Goal: Information Seeking & Learning: Learn about a topic

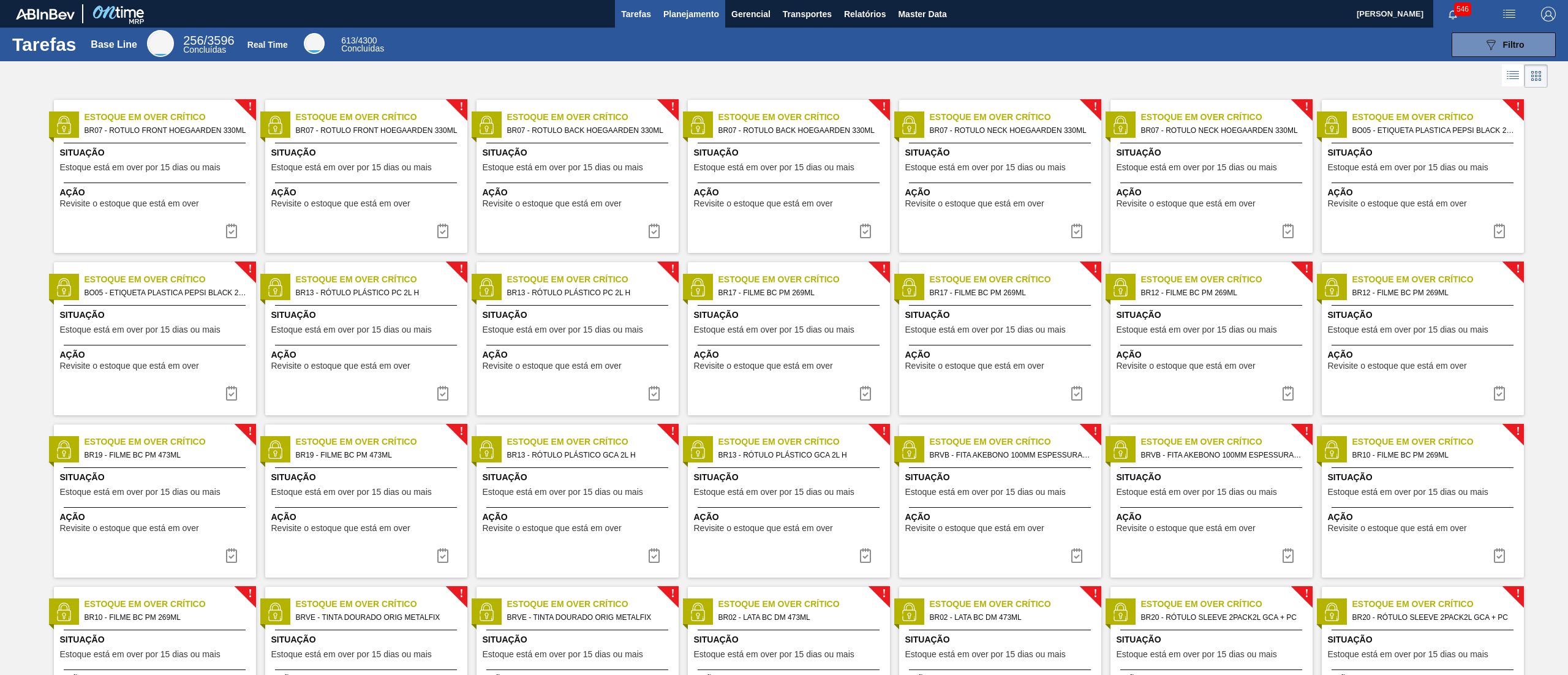
click at [683, 20] on span "Planejamento" at bounding box center [691, 14] width 55 height 15
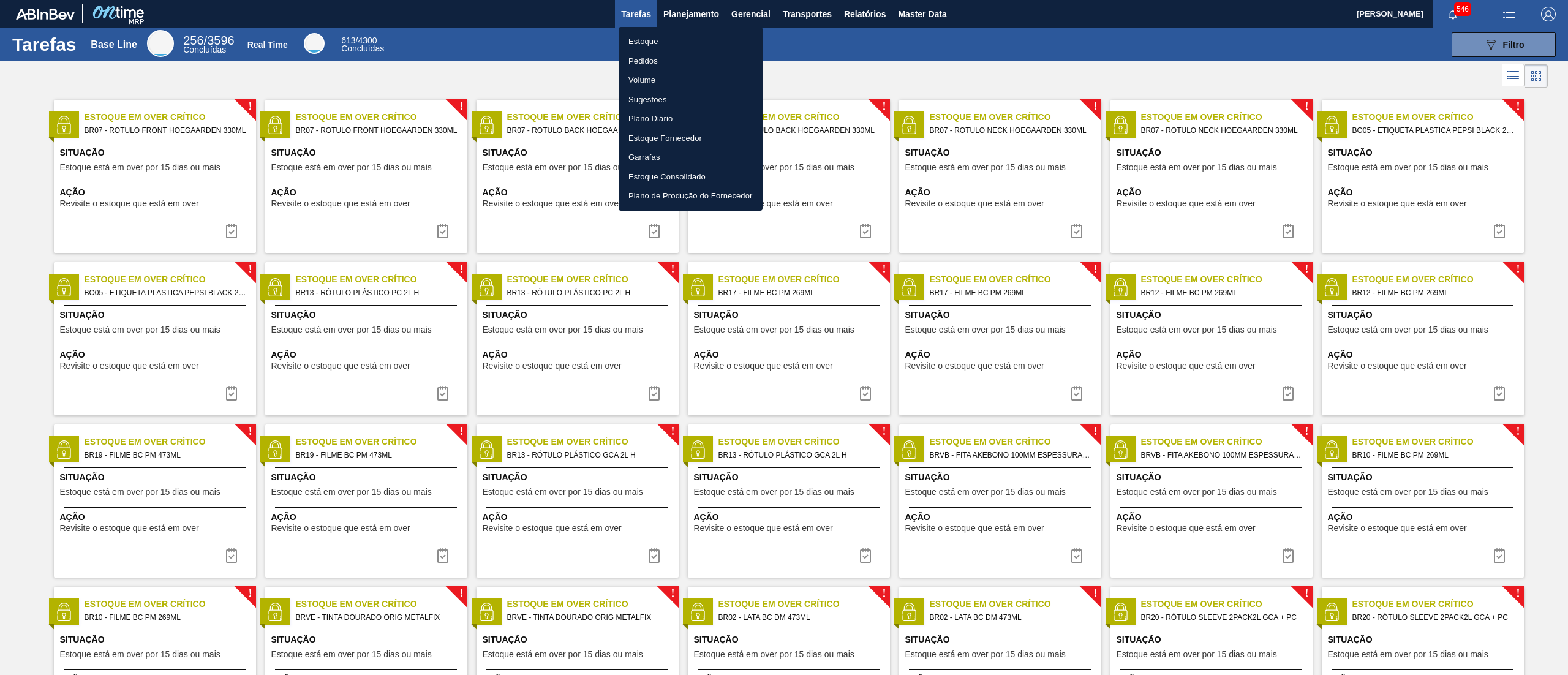
click at [682, 38] on li "Estoque" at bounding box center [691, 42] width 144 height 20
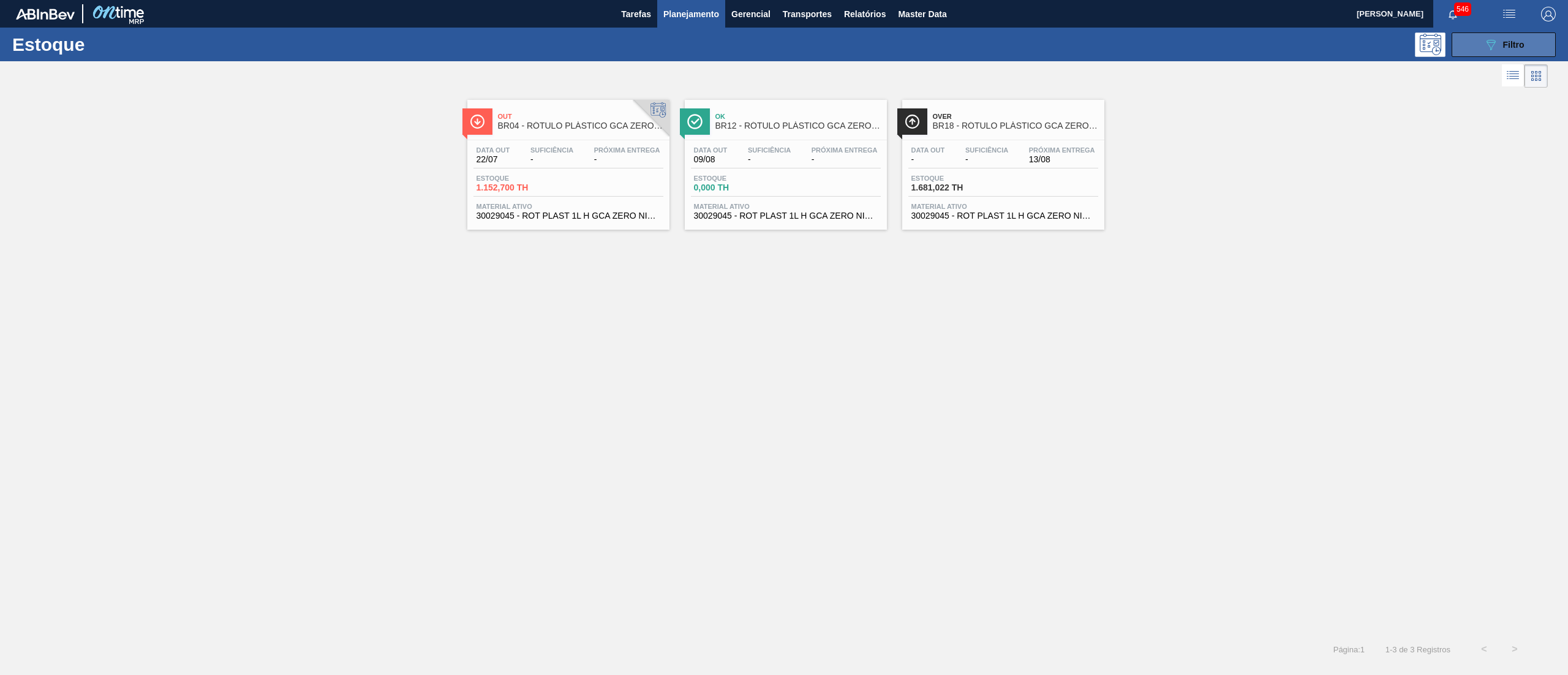
click at [1504, 34] on button "089F7B8B-B2A5-4AFE-B5C0-19BA573D28AC Filtro" at bounding box center [1503, 44] width 104 height 24
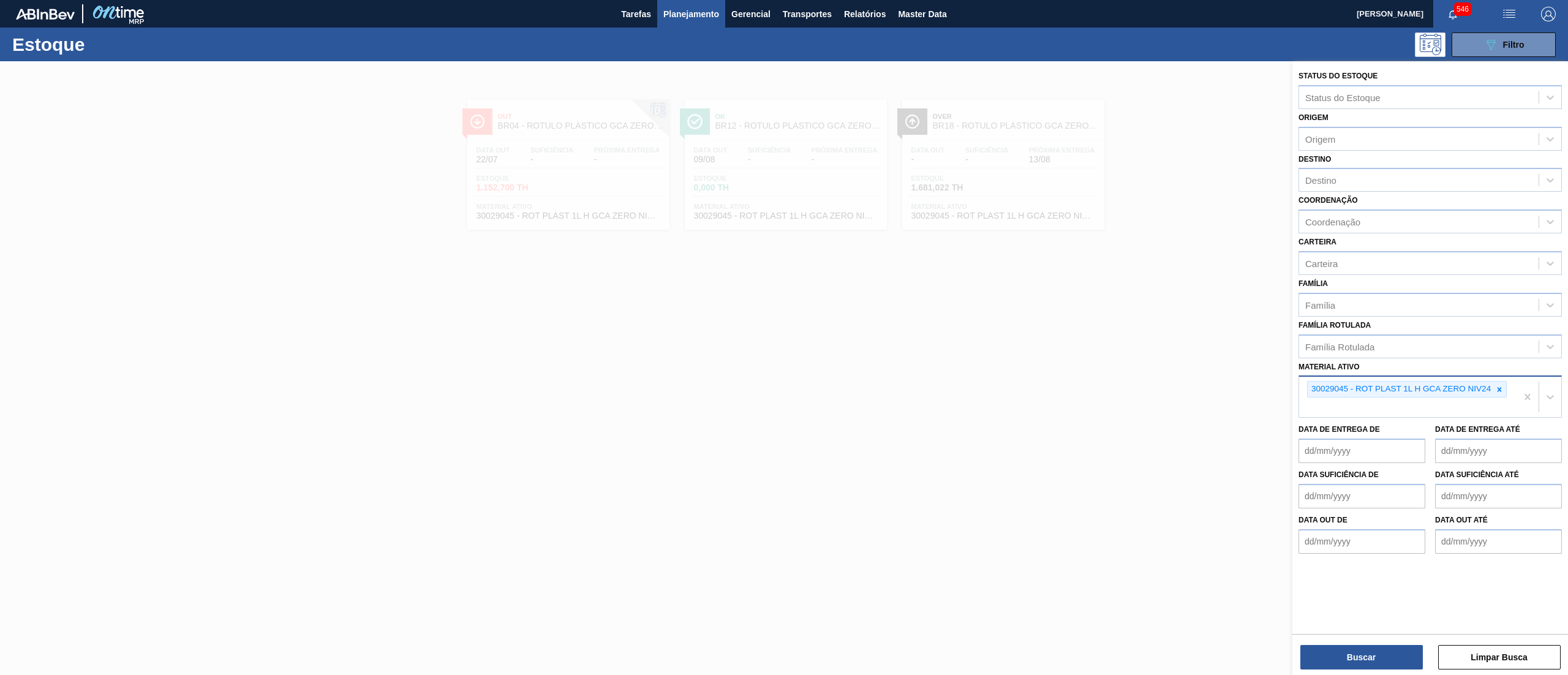
click at [1507, 384] on div "30029045 - ROT PLAST 1L H GCA ZERO NIV24" at bounding box center [1406, 389] width 199 height 17
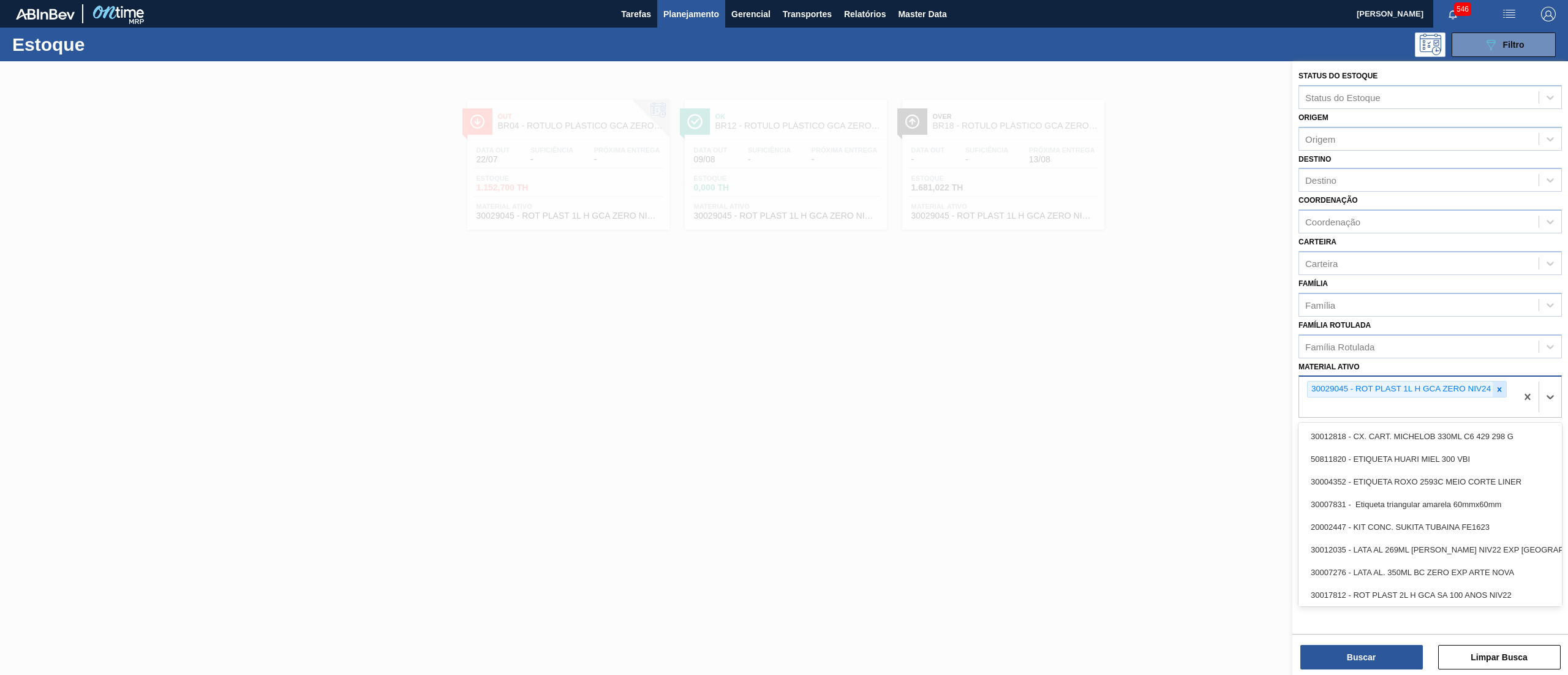
click at [1501, 385] on icon at bounding box center [1499, 389] width 9 height 9
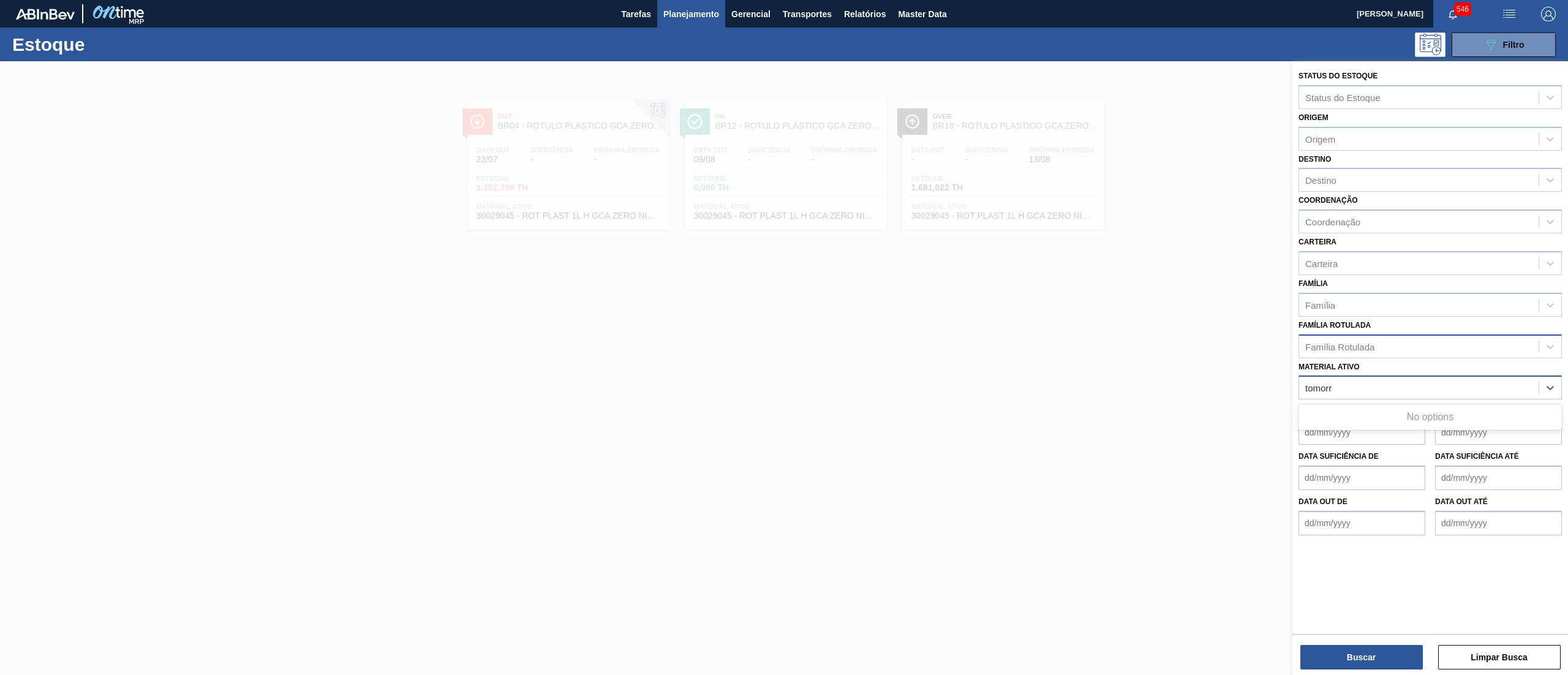
type ativo "tomorr"
click at [1441, 354] on div "Família Rotulada" at bounding box center [1429, 346] width 263 height 24
type Rotulada "tomorr"
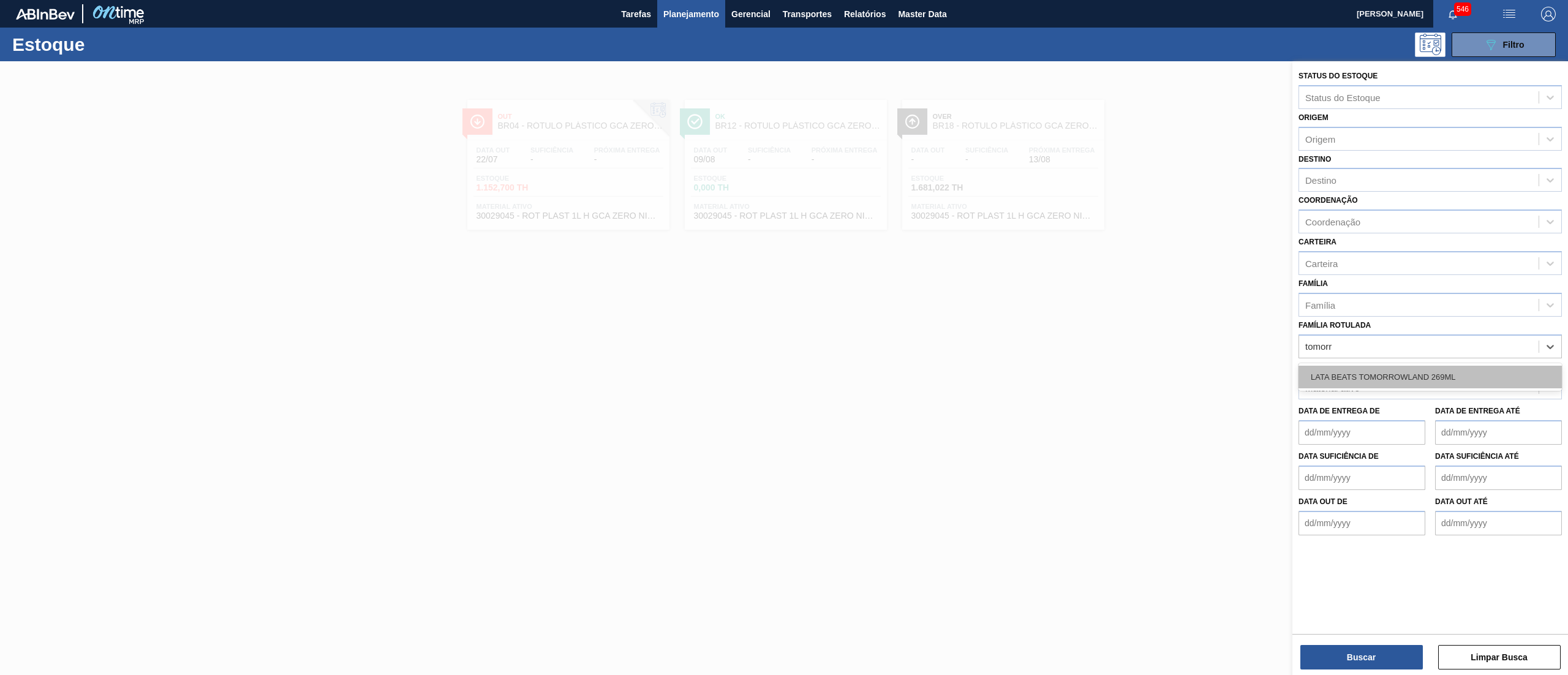
click at [1441, 368] on div "LATA BEATS TOMORROWLAND 269ML" at bounding box center [1429, 377] width 263 height 22
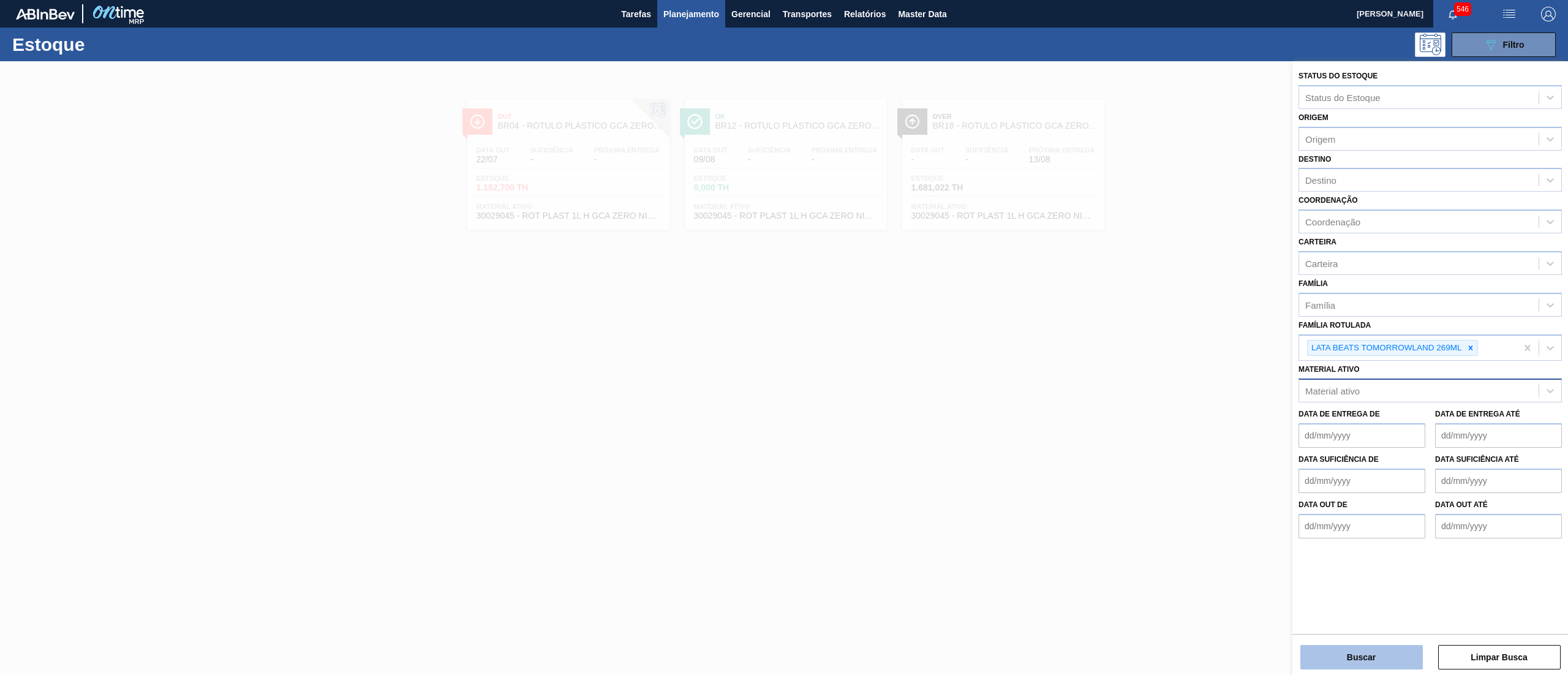
click at [1335, 647] on button "Buscar" at bounding box center [1361, 657] width 123 height 24
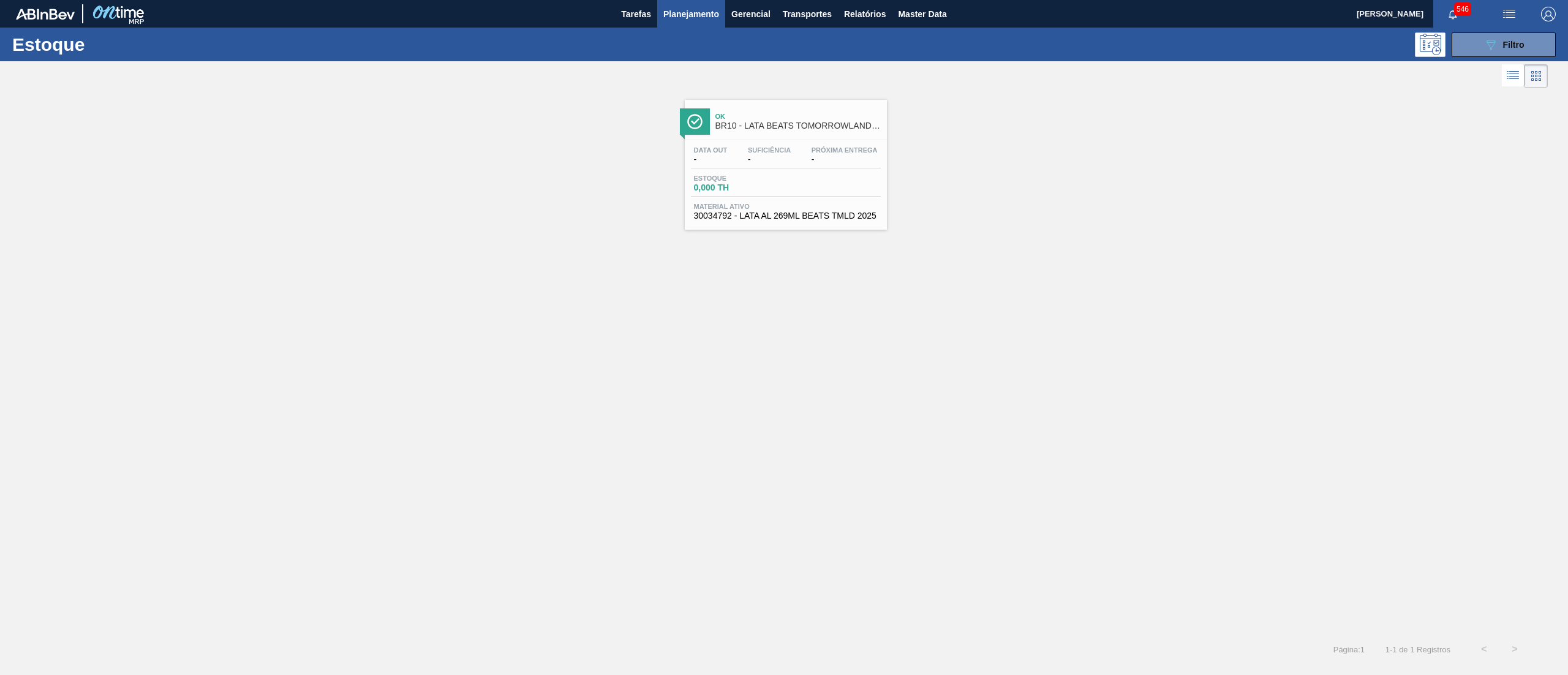
click at [838, 215] on span "30034792 - LATA AL 269ML BEATS TMLD 2025" at bounding box center [786, 216] width 184 height 9
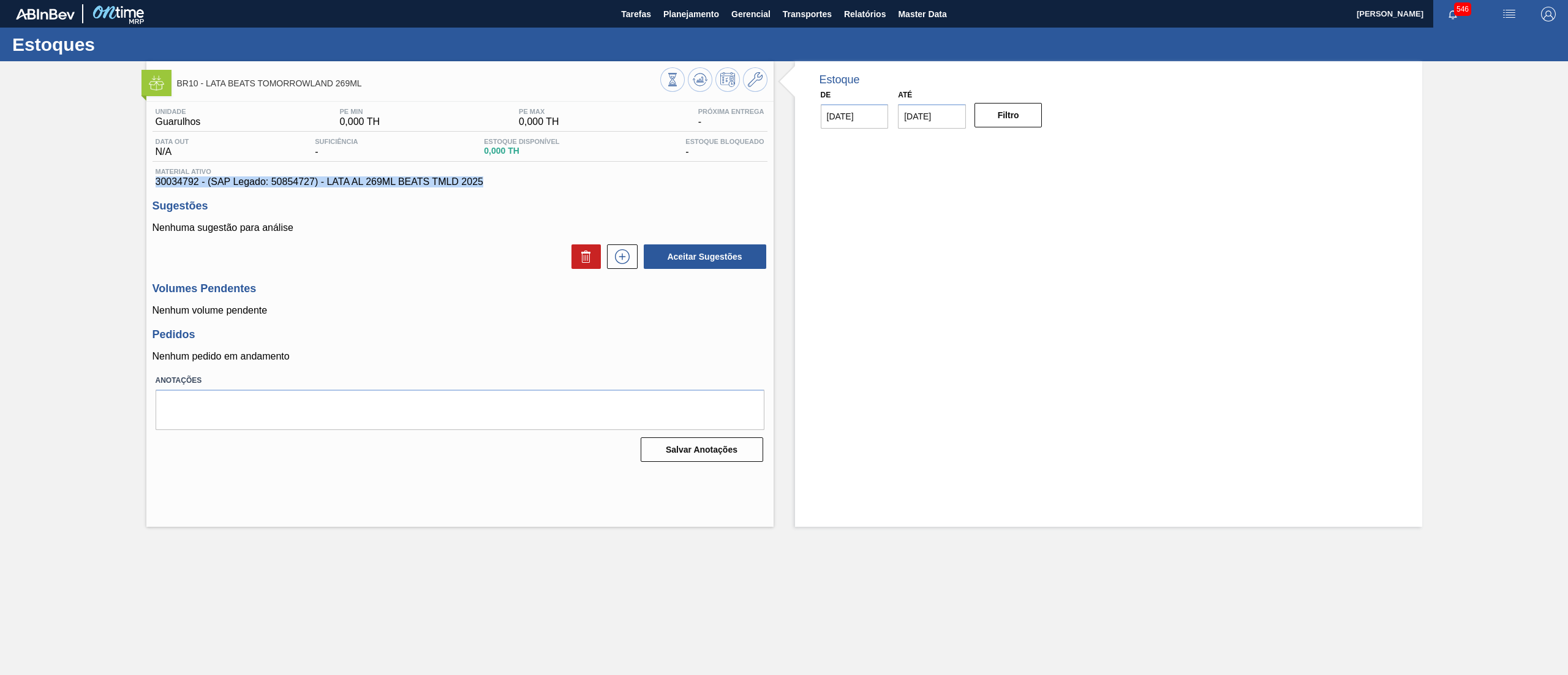
drag, startPoint x: 484, startPoint y: 186, endPoint x: 145, endPoint y: 188, distance: 339.0
click at [145, 188] on div "BR10 - LATA BEATS TOMORROWLAND 269ML Unidade Guarulhos PE MIN 0,000 TH PE MAX 0…" at bounding box center [784, 294] width 1568 height 466
copy span "30034792 - (SAP Legado: 50854727) - LATA AL 269ML BEATS TMLD 2025"
click at [689, 9] on span "Planejamento" at bounding box center [691, 14] width 55 height 15
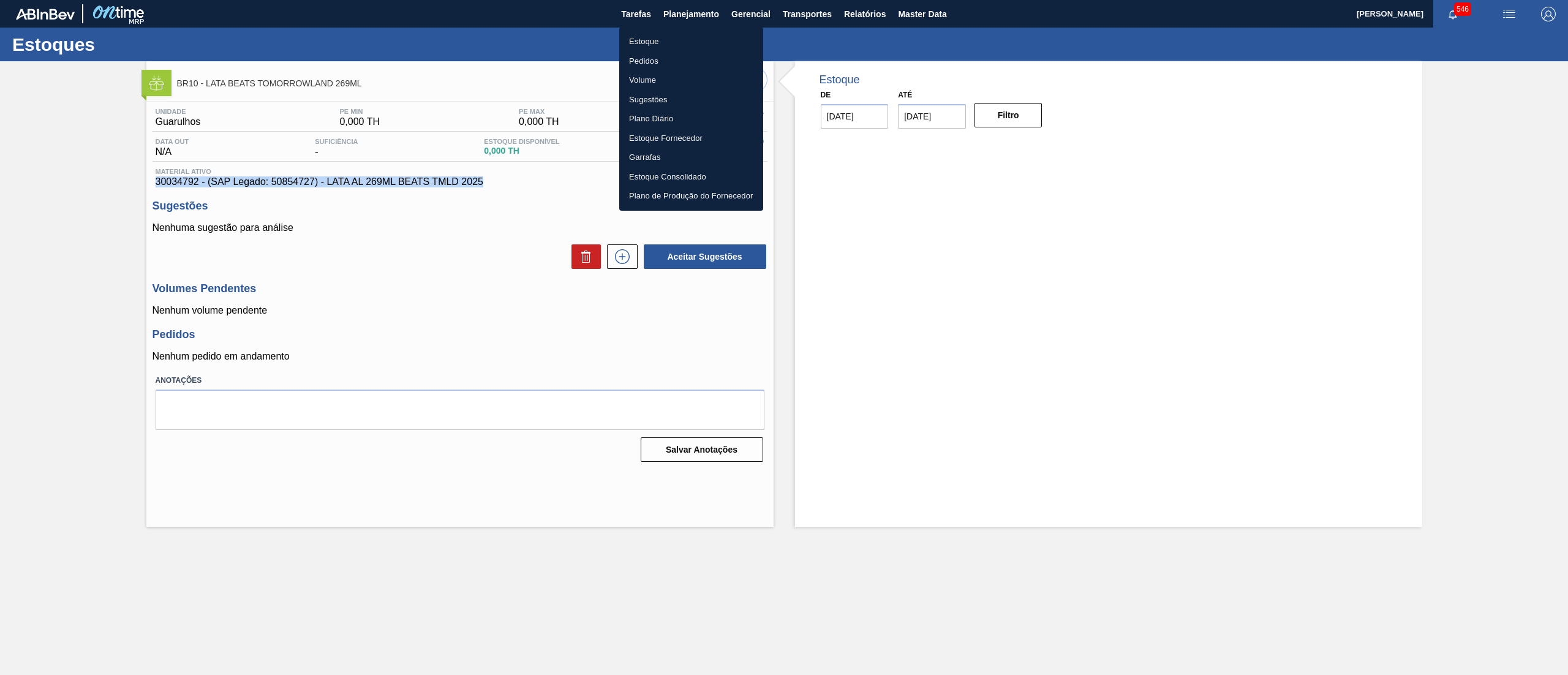
click at [675, 44] on li "Estoque" at bounding box center [691, 42] width 144 height 20
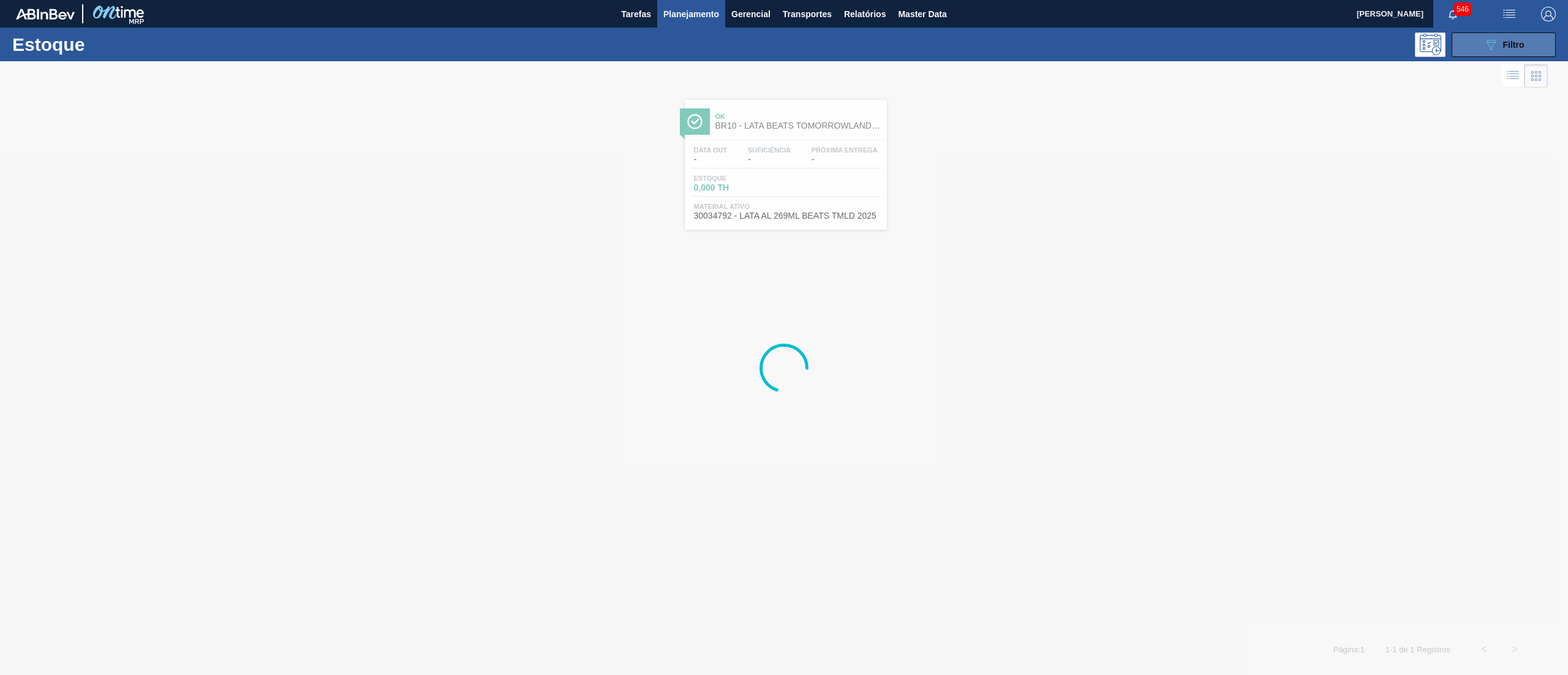
click at [1477, 49] on button "089F7B8B-B2A5-4AFE-B5C0-19BA573D28AC Filtro" at bounding box center [1503, 44] width 104 height 24
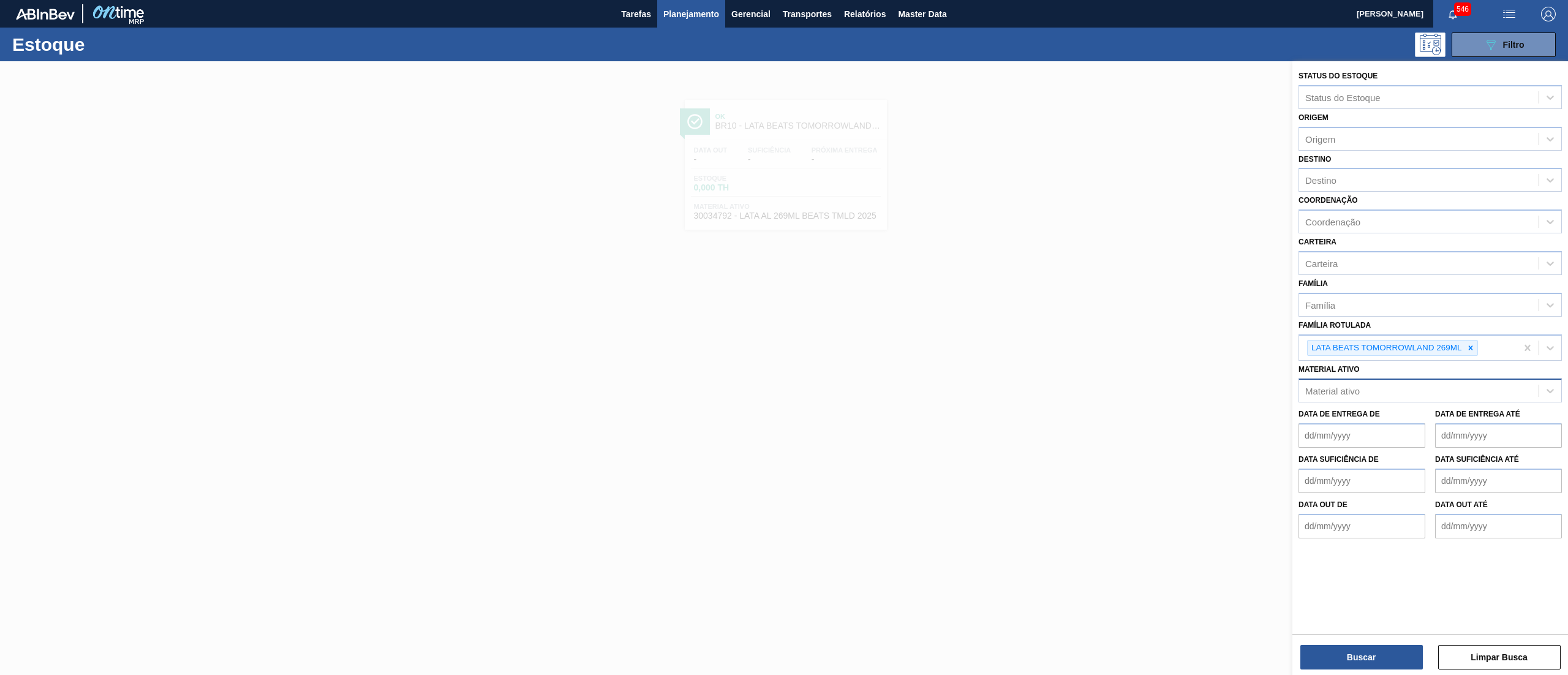
click at [1363, 389] on div "Material ativo" at bounding box center [1418, 391] width 240 height 18
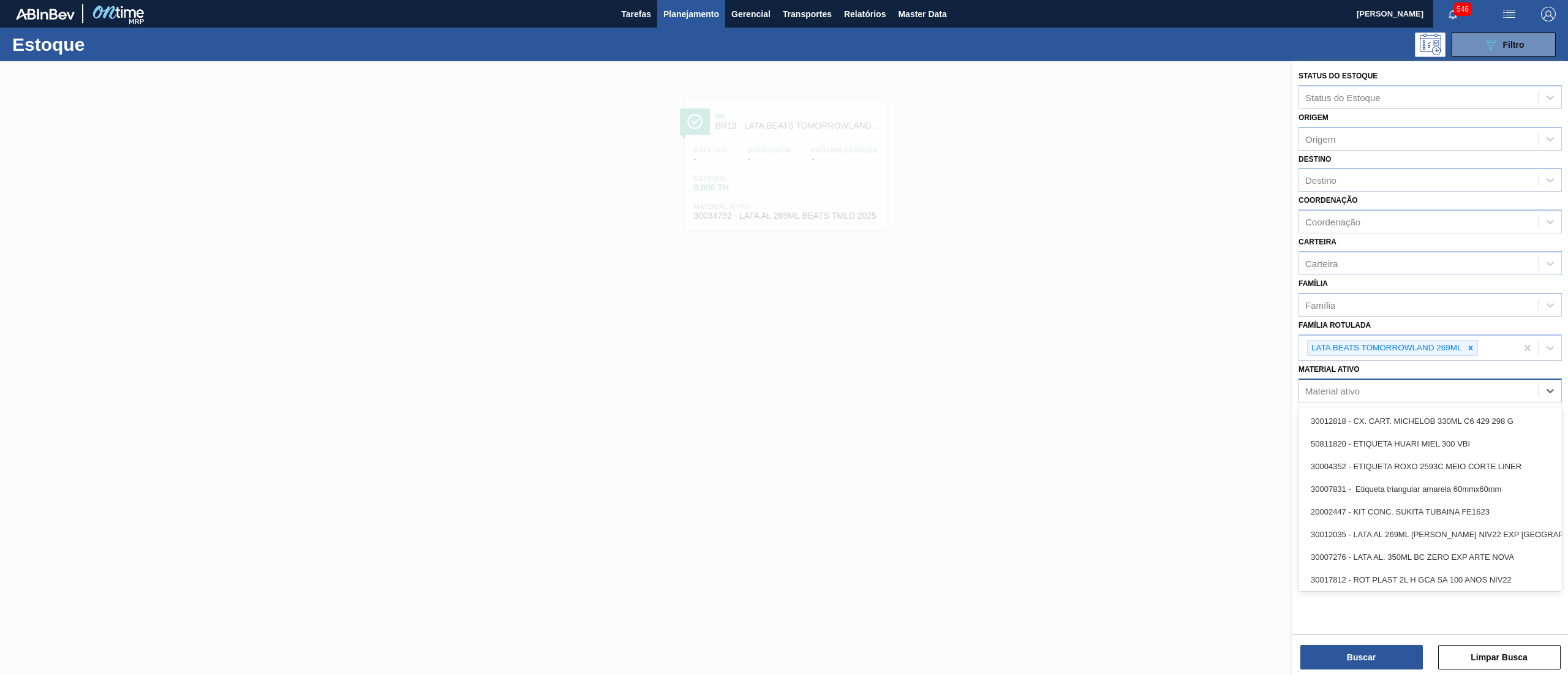
paste ativo "30034326"
type ativo "30034326"
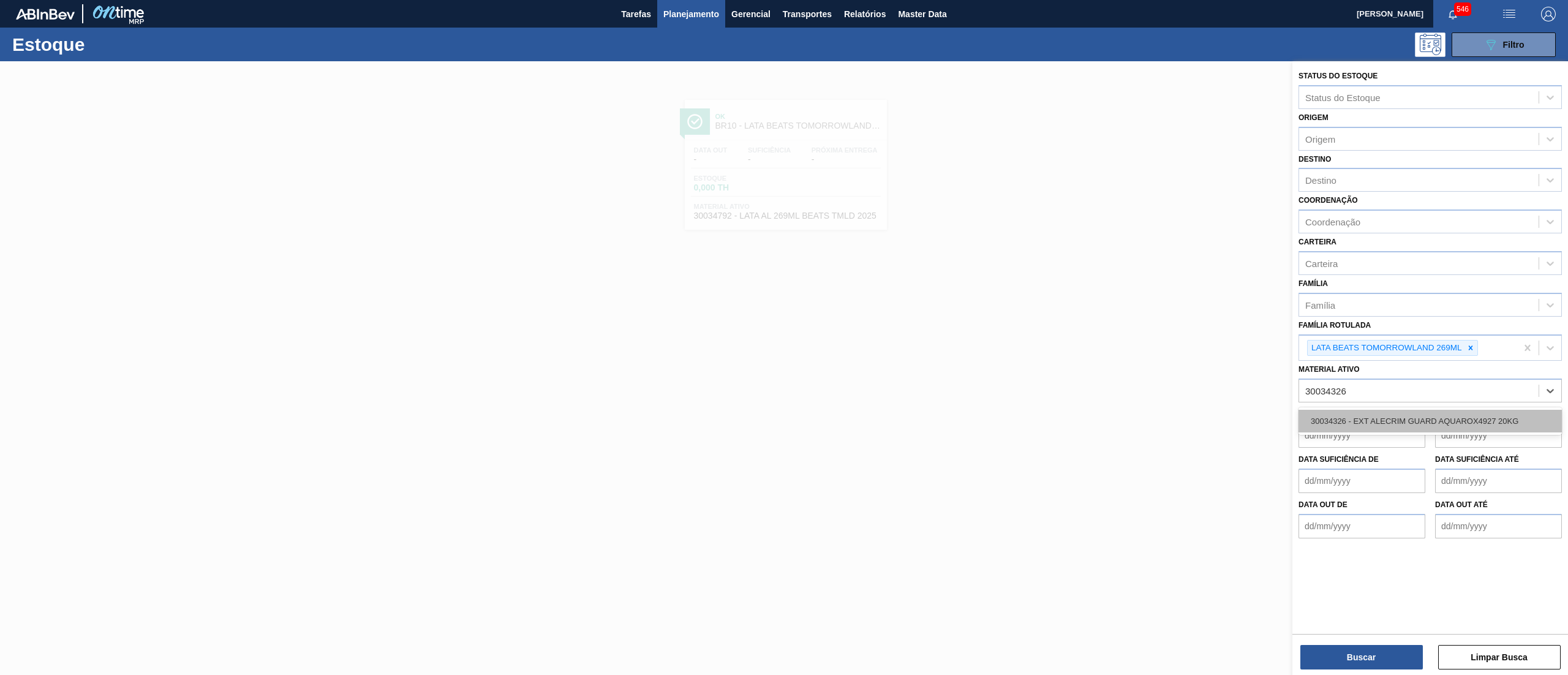
click at [1382, 421] on div "30034326 - EXT ALECRIM GUARD AQUAROX4927 20KG" at bounding box center [1429, 421] width 263 height 22
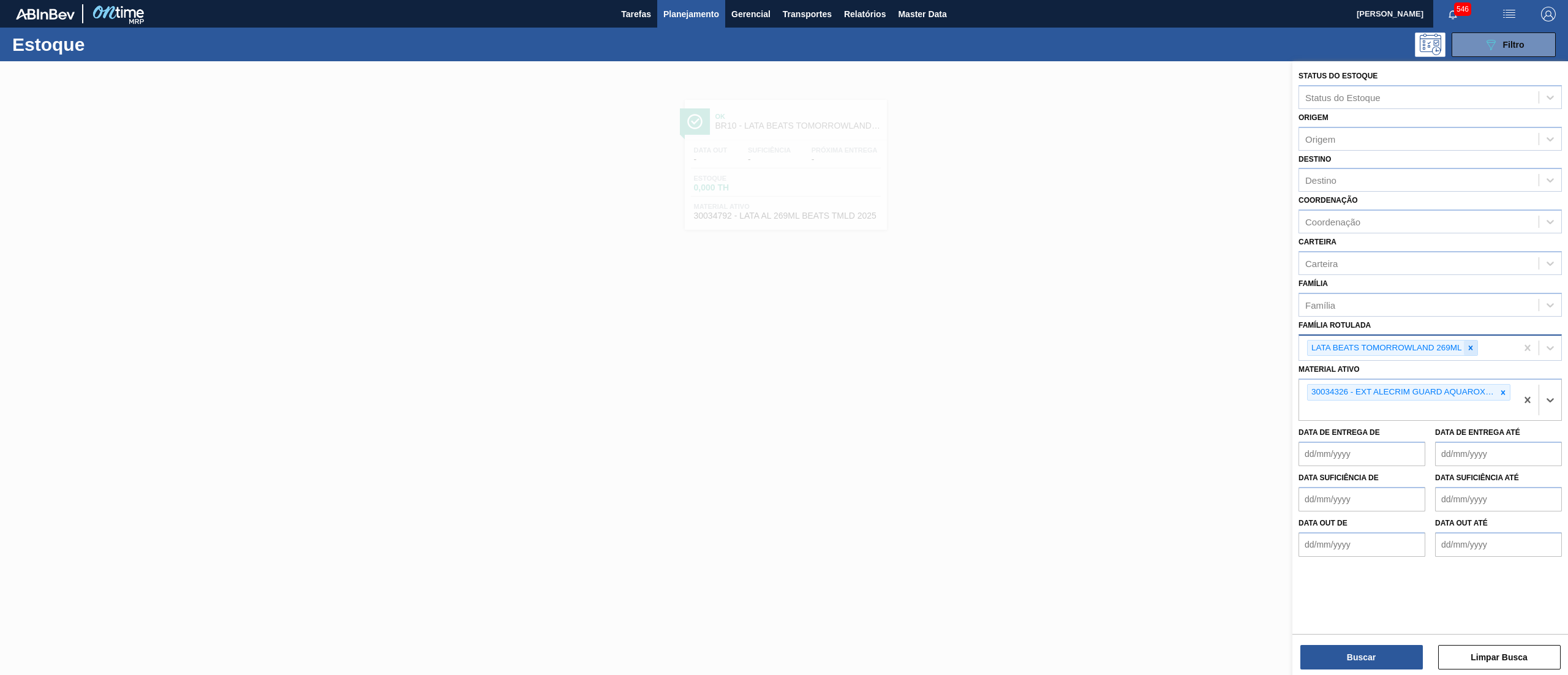
click at [1471, 347] on icon at bounding box center [1470, 347] width 9 height 9
click at [1328, 655] on button "Buscar" at bounding box center [1361, 657] width 123 height 24
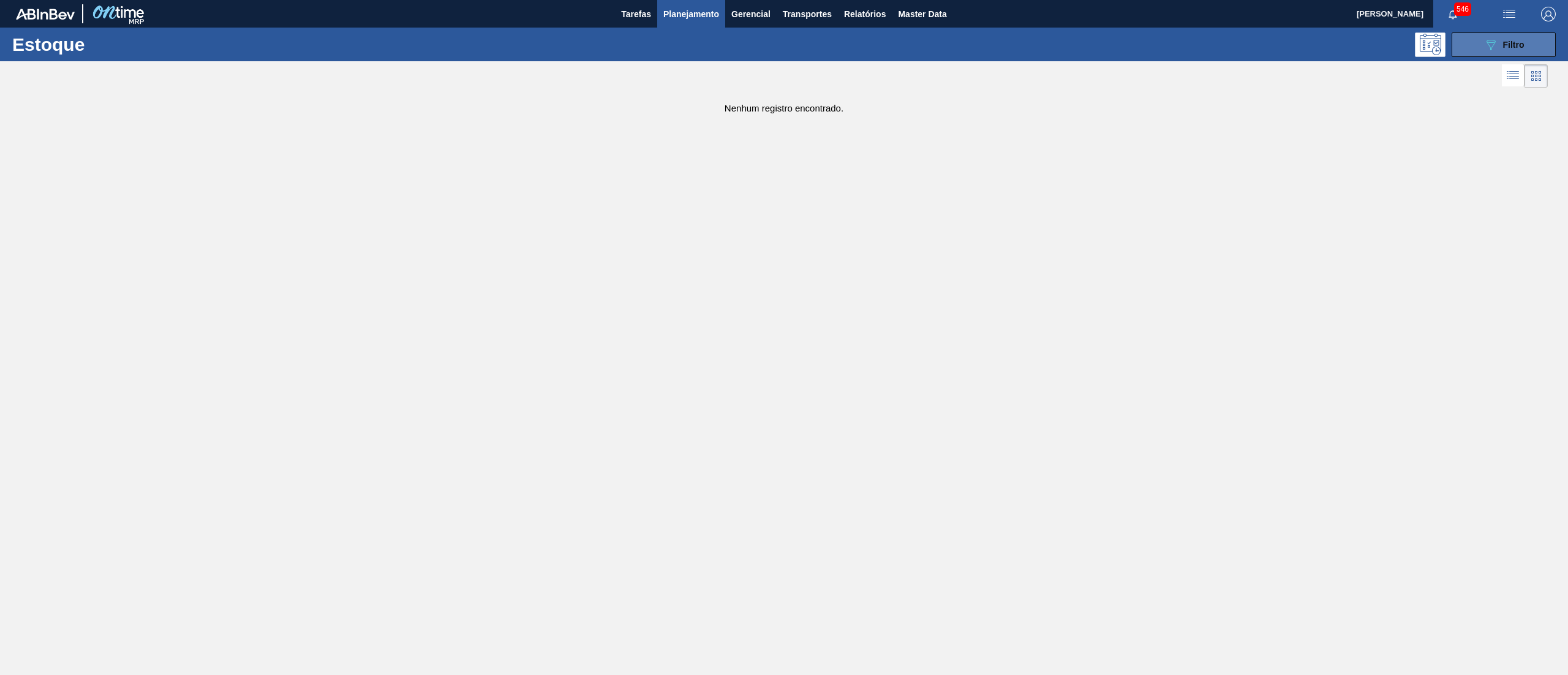
click at [1518, 48] on span "Filtro" at bounding box center [1513, 44] width 21 height 10
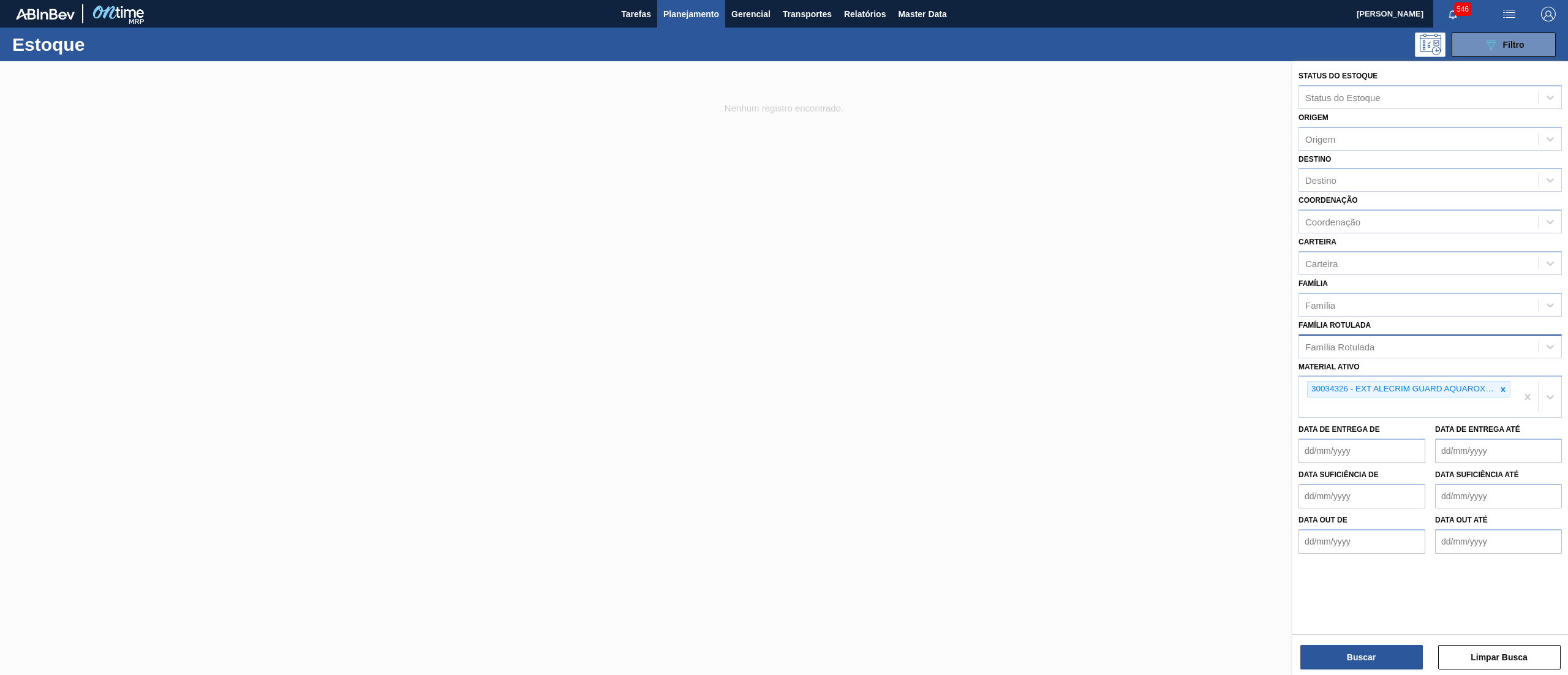
click at [1083, 325] on div at bounding box center [784, 399] width 1568 height 675
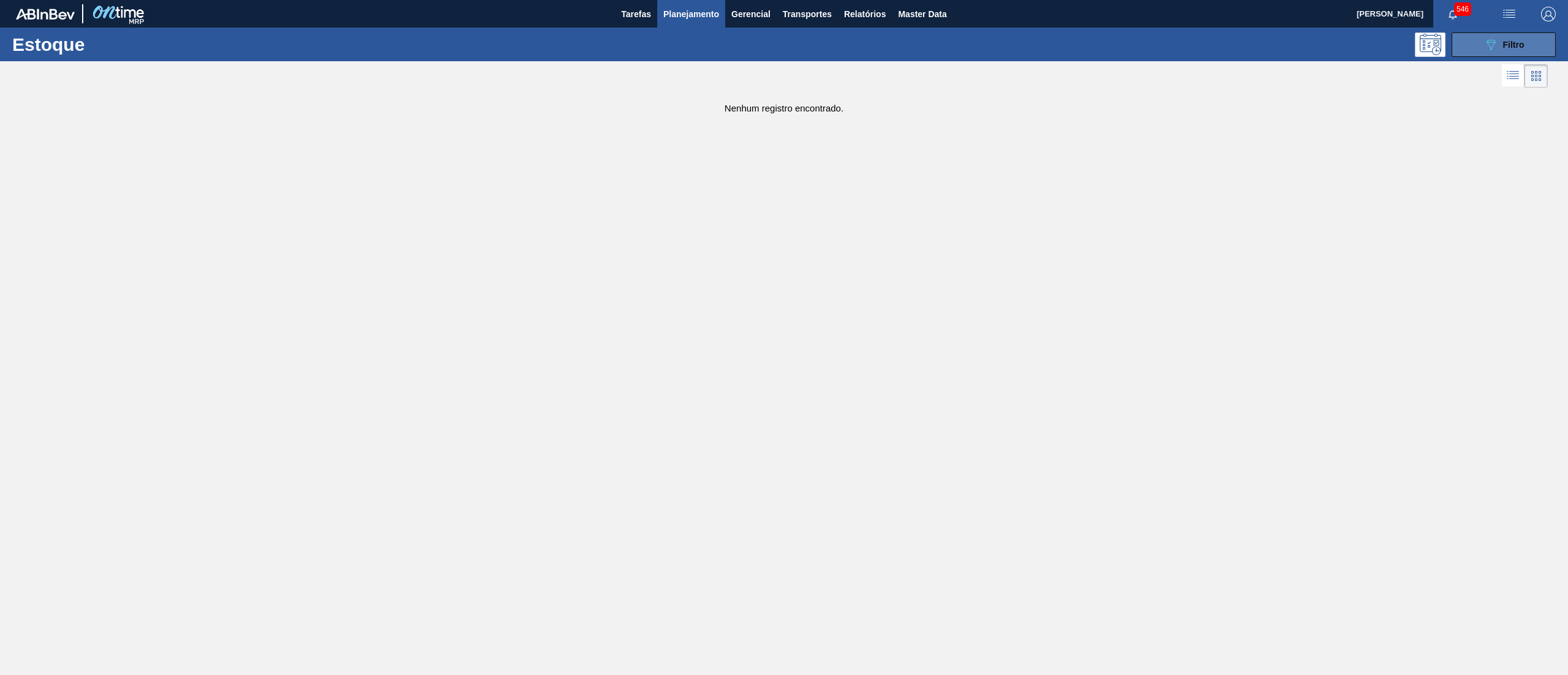
click at [1466, 34] on button "089F7B8B-B2A5-4AFE-B5C0-19BA573D28AC Filtro" at bounding box center [1503, 44] width 104 height 24
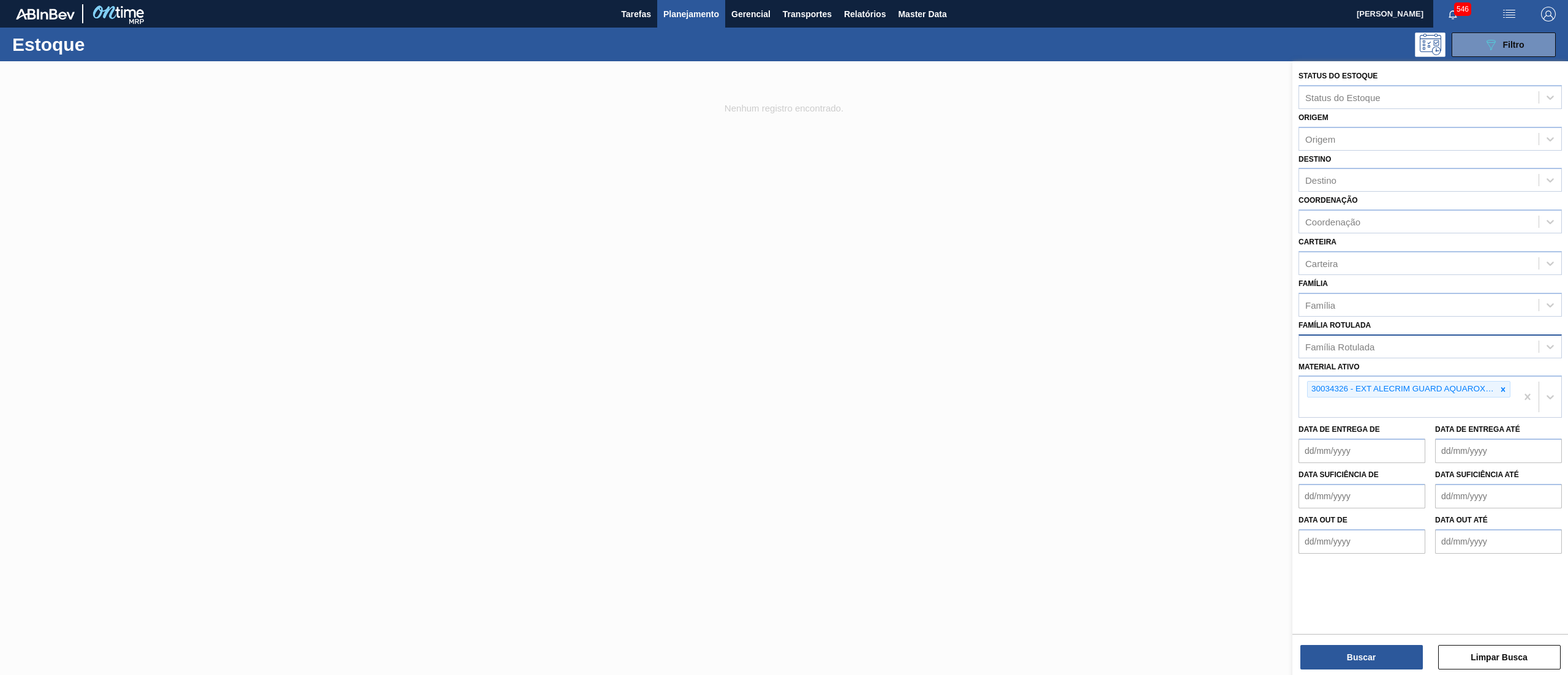
click at [1390, 338] on div "Família Rotulada" at bounding box center [1418, 346] width 240 height 18
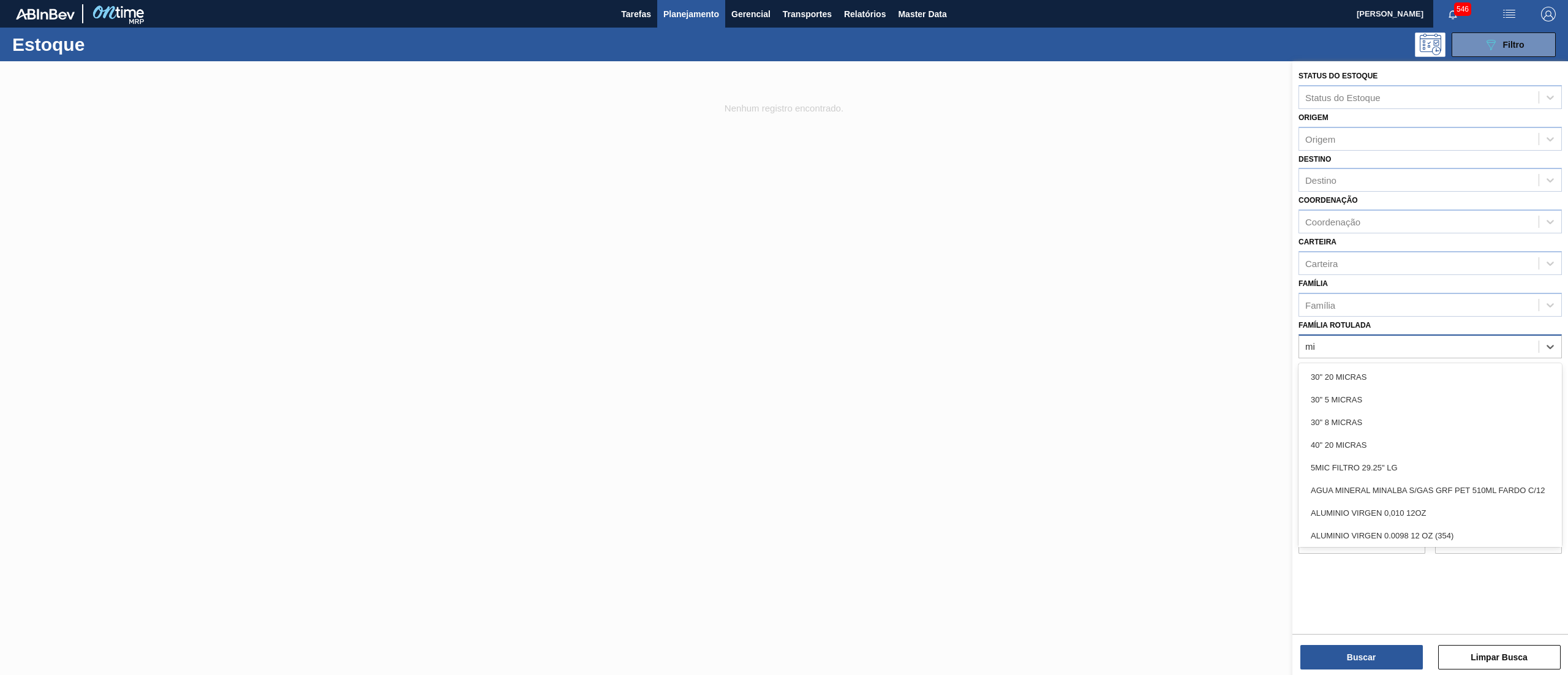
type Rotulada "m"
type Rotulada "sais"
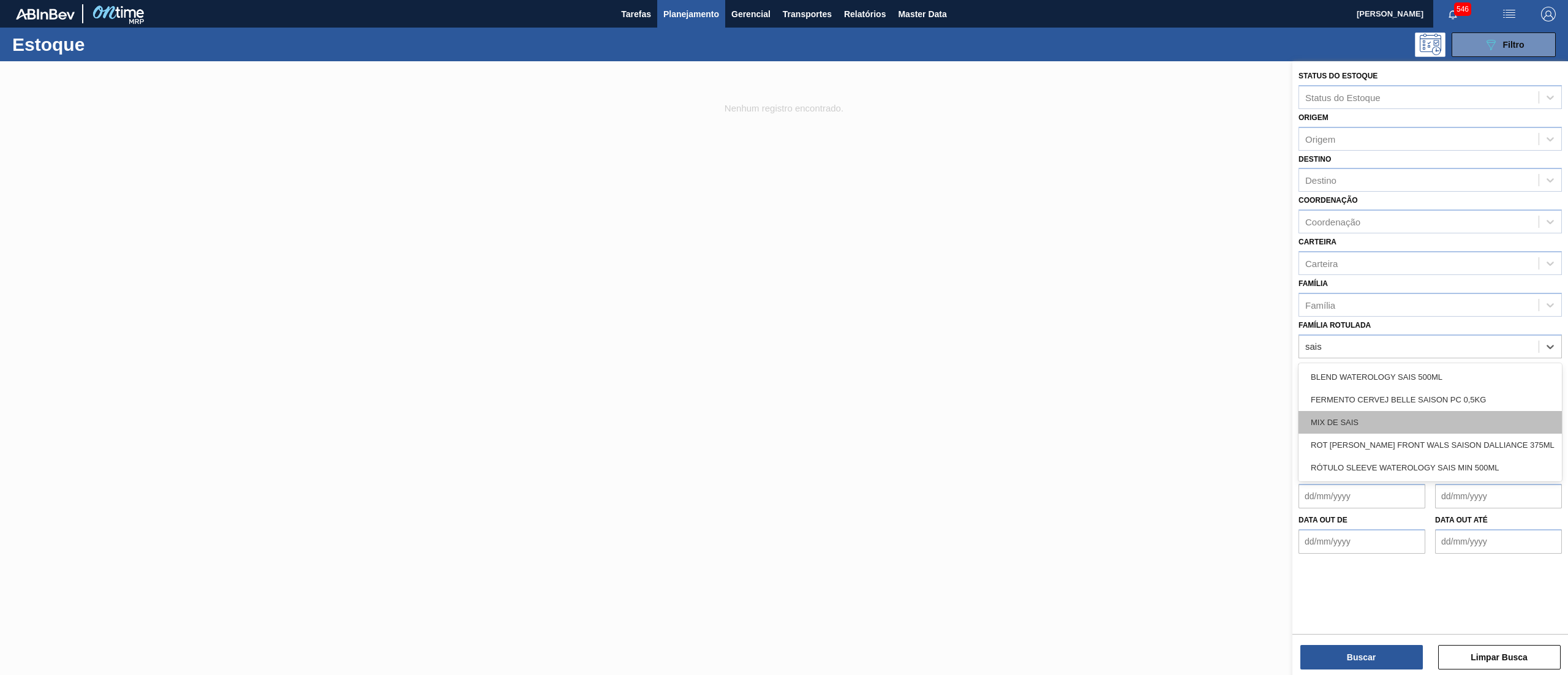
click at [1407, 423] on div "MIX DE SAIS" at bounding box center [1429, 422] width 263 height 22
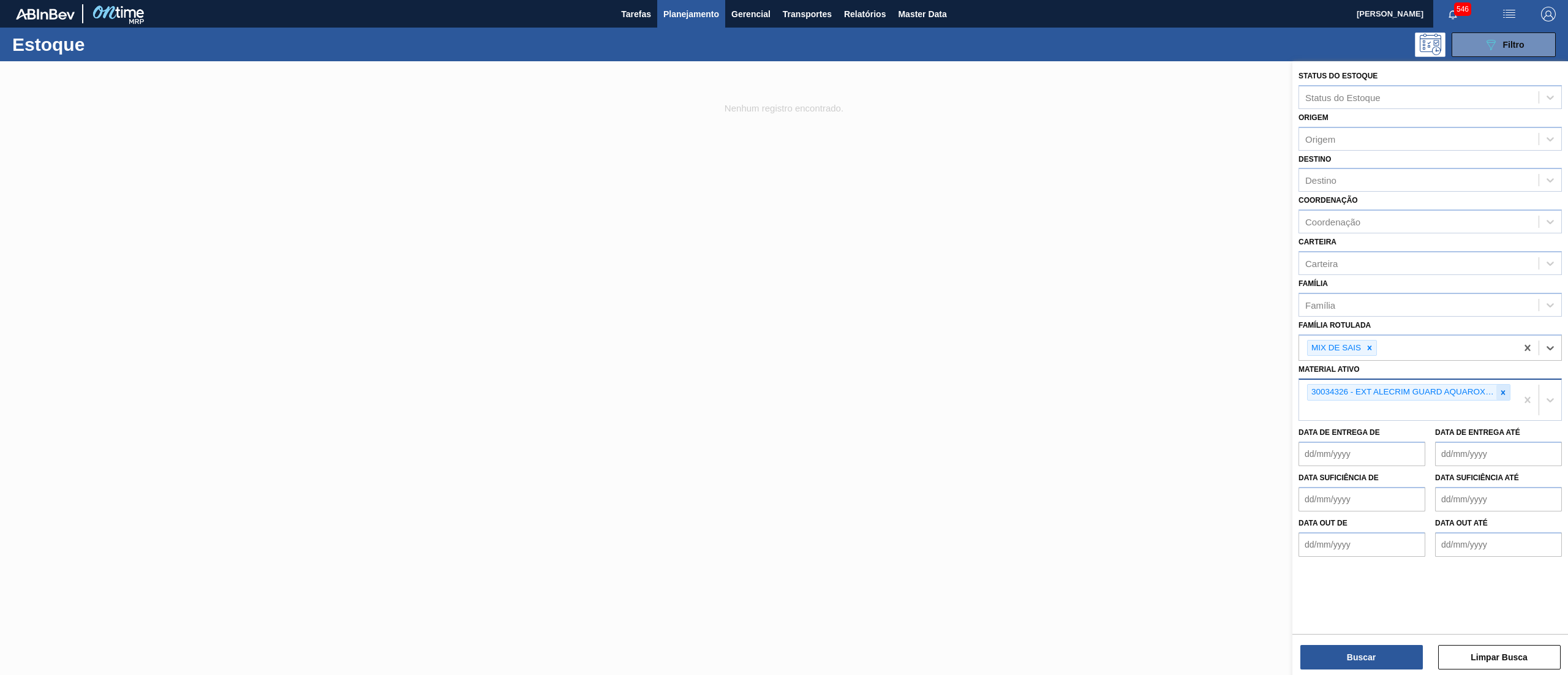
click at [1497, 385] on div at bounding box center [1503, 392] width 13 height 15
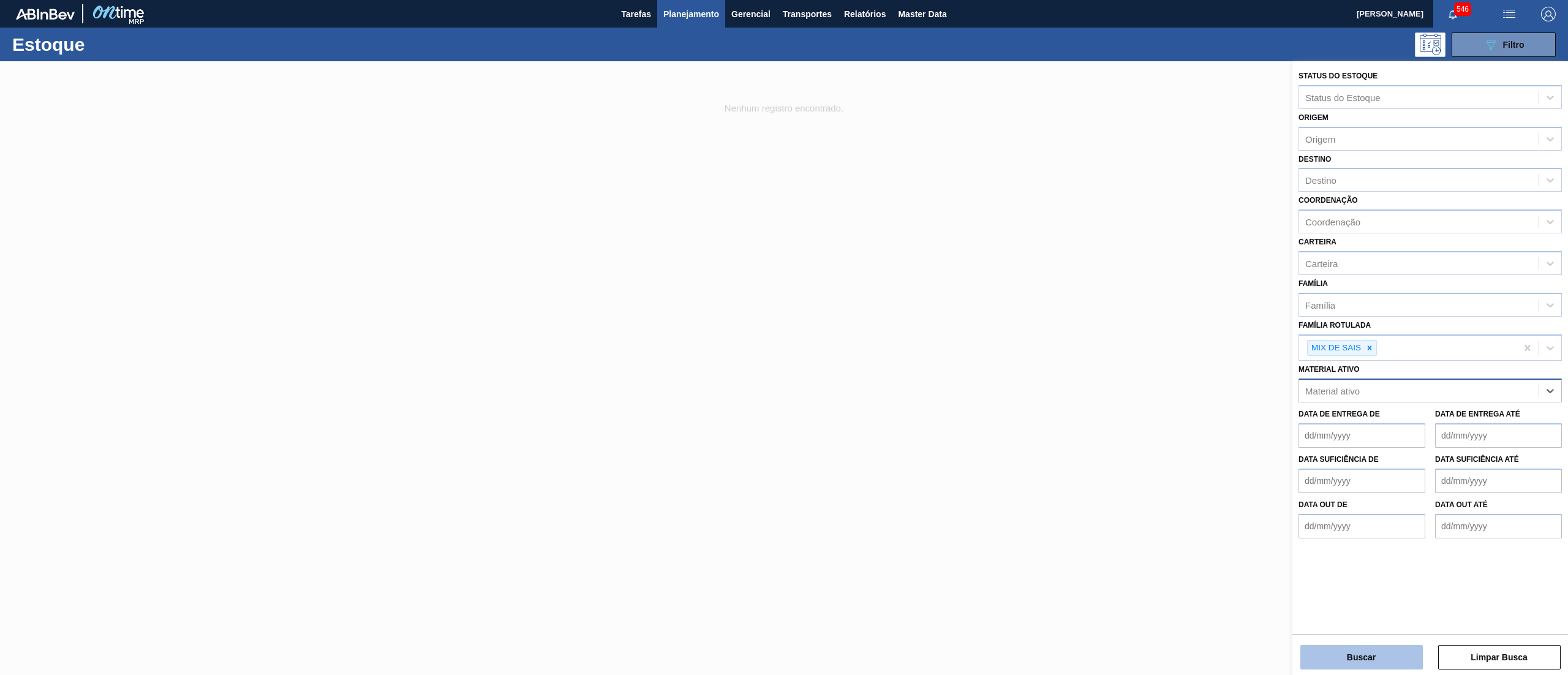
click at [1360, 664] on button "Buscar" at bounding box center [1361, 657] width 123 height 24
